Goal: Task Accomplishment & Management: Use online tool/utility

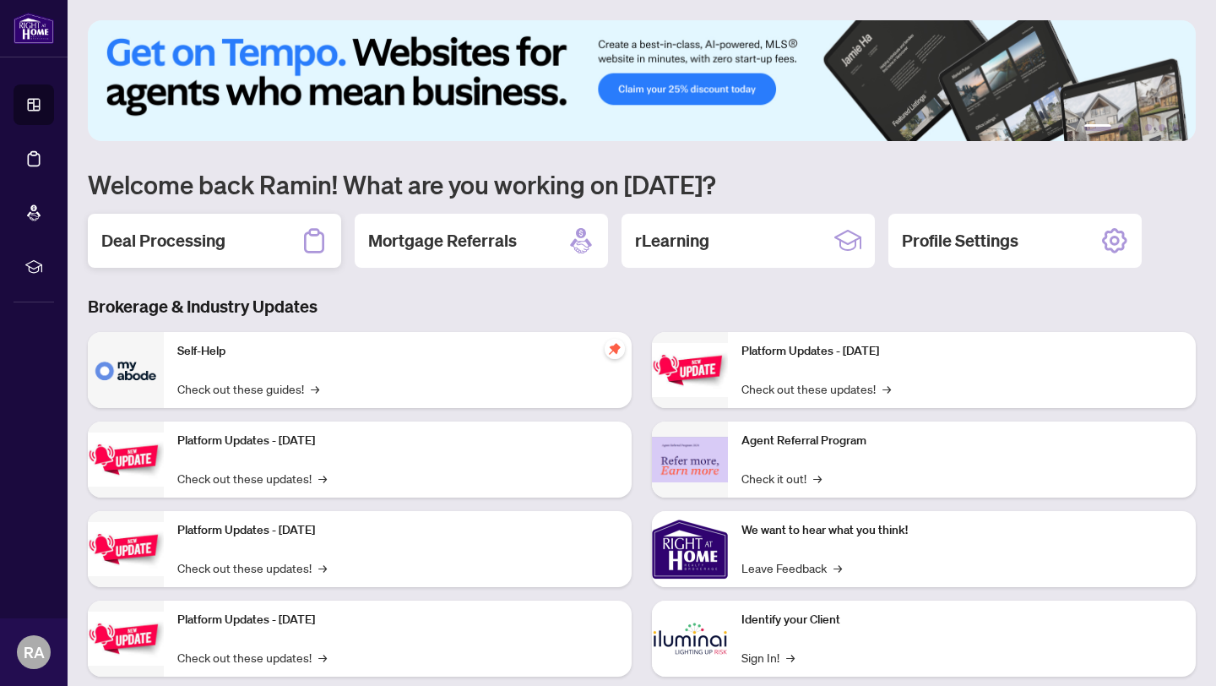
click at [163, 242] on h2 "Deal Processing" at bounding box center [163, 241] width 124 height 24
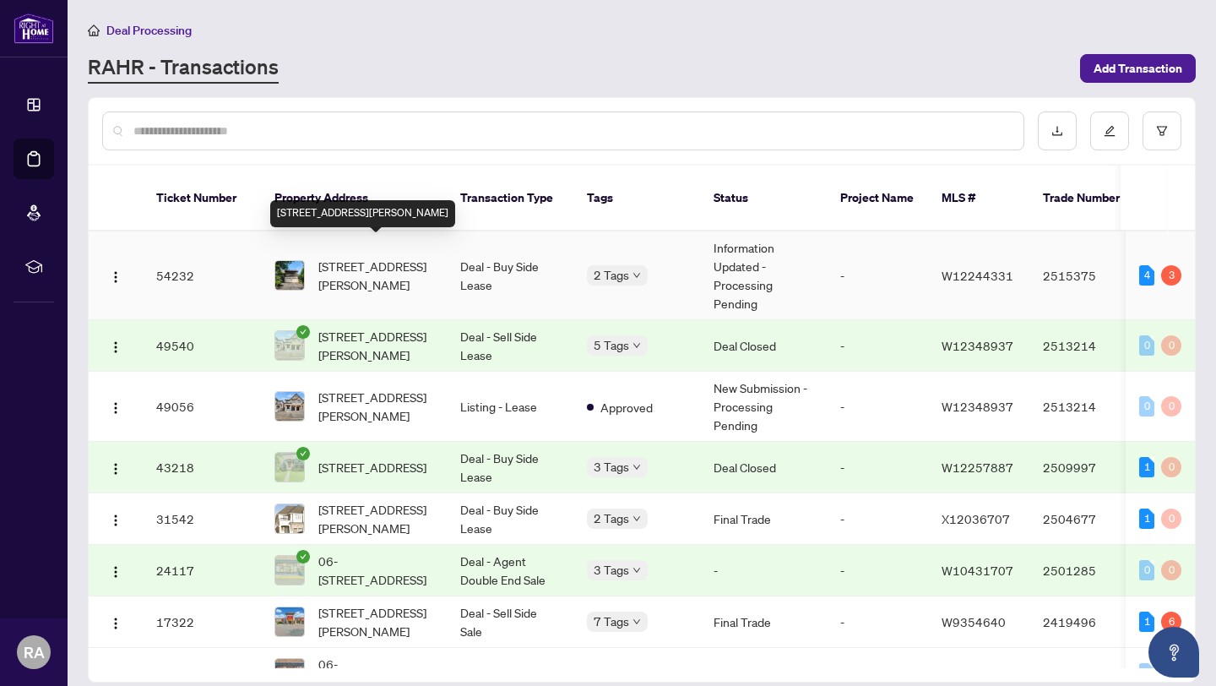
click at [431, 257] on span "[STREET_ADDRESS][PERSON_NAME]" at bounding box center [375, 275] width 115 height 37
